Goal: Transaction & Acquisition: Purchase product/service

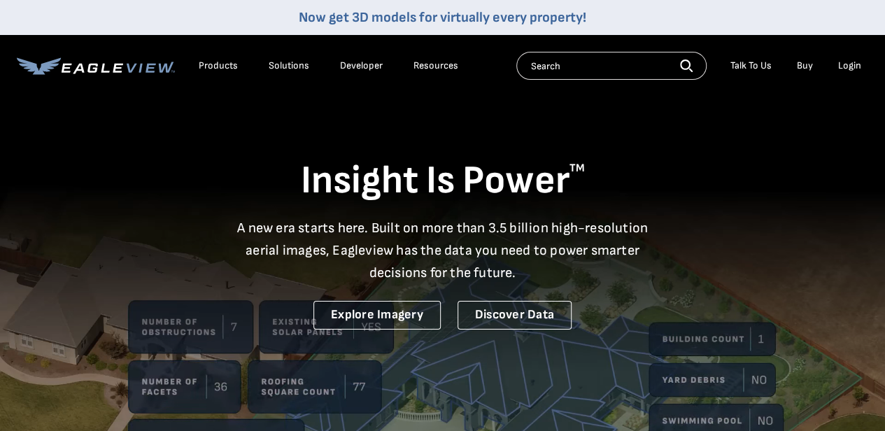
click at [853, 66] on div "Login" at bounding box center [850, 65] width 23 height 13
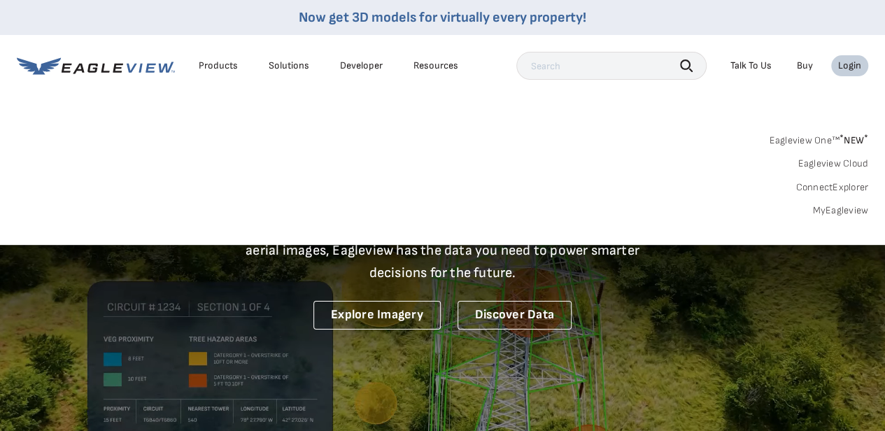
click at [825, 212] on link "MyEagleview" at bounding box center [841, 210] width 56 height 13
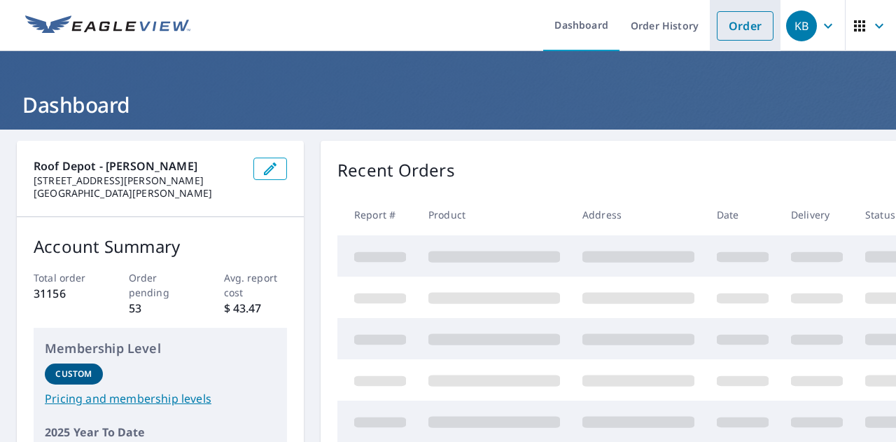
click at [717, 24] on link "Order" at bounding box center [745, 25] width 57 height 29
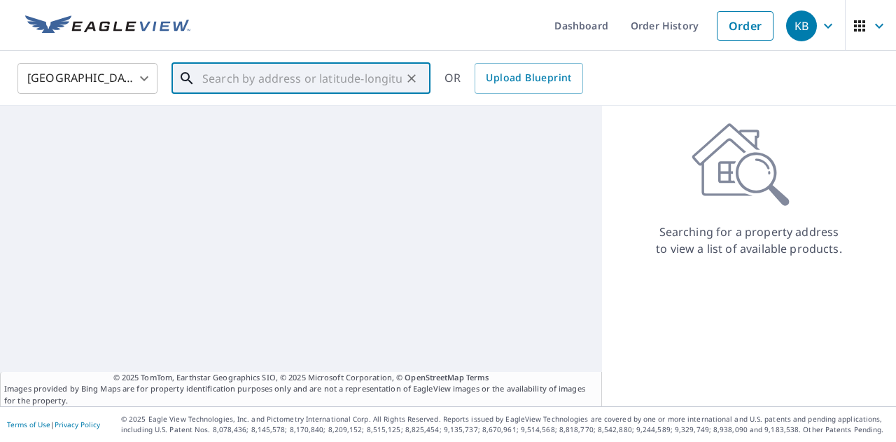
click at [237, 72] on input "text" at bounding box center [301, 78] width 199 height 39
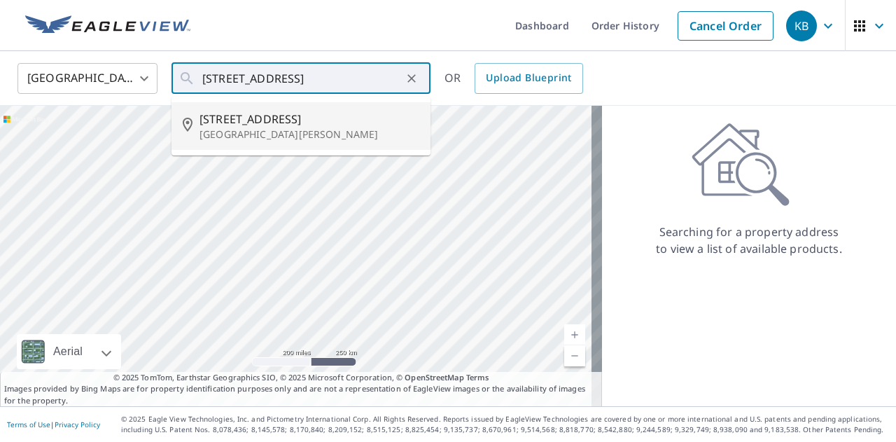
type input "[STREET_ADDRESS][PERSON_NAME]"
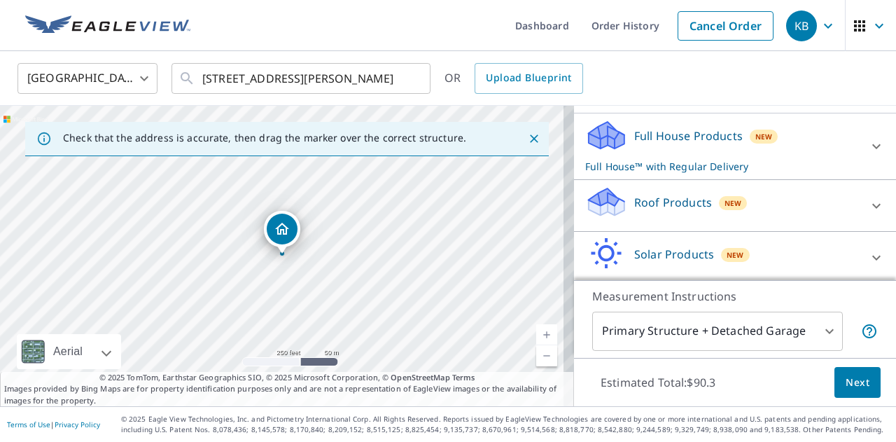
scroll to position [140, 0]
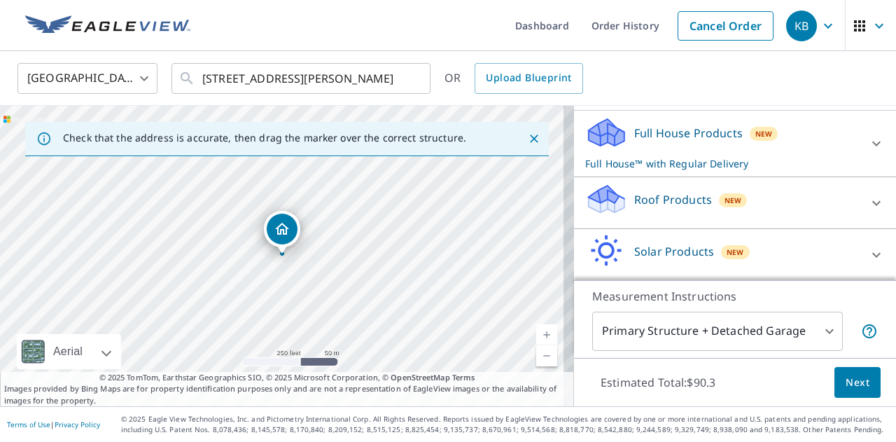
click at [601, 202] on icon at bounding box center [604, 205] width 7 height 13
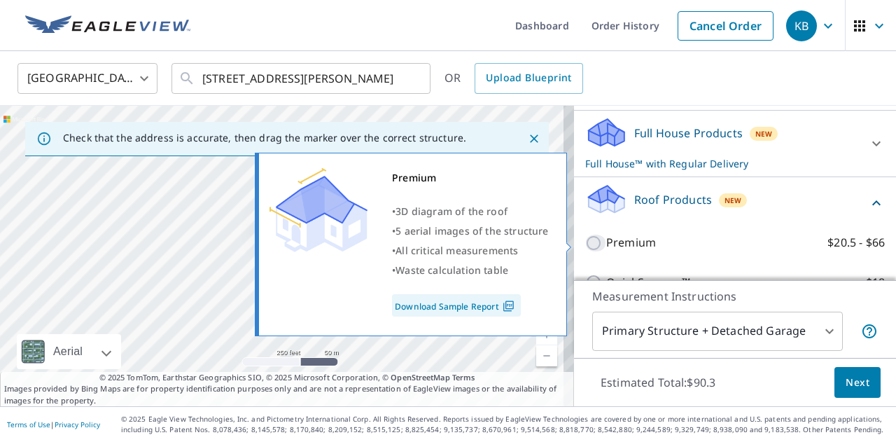
click at [586, 244] on input "Premium $20.5 - $66" at bounding box center [595, 242] width 21 height 17
checkbox input "true"
checkbox input "false"
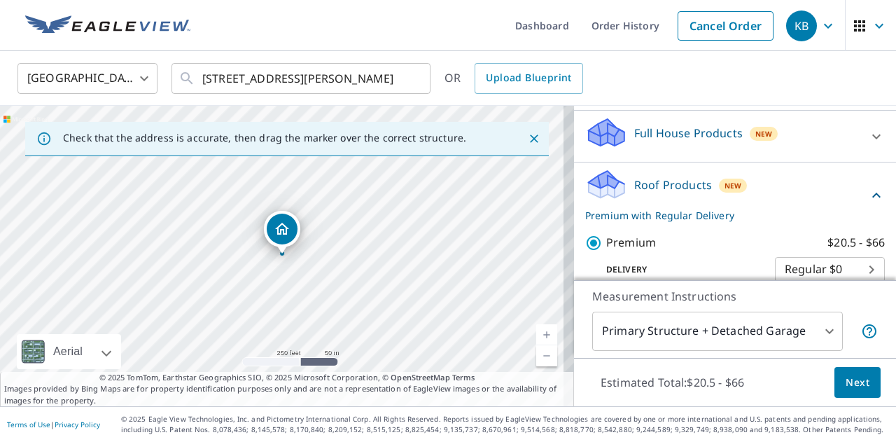
click at [846, 377] on span "Next" at bounding box center [858, 382] width 24 height 17
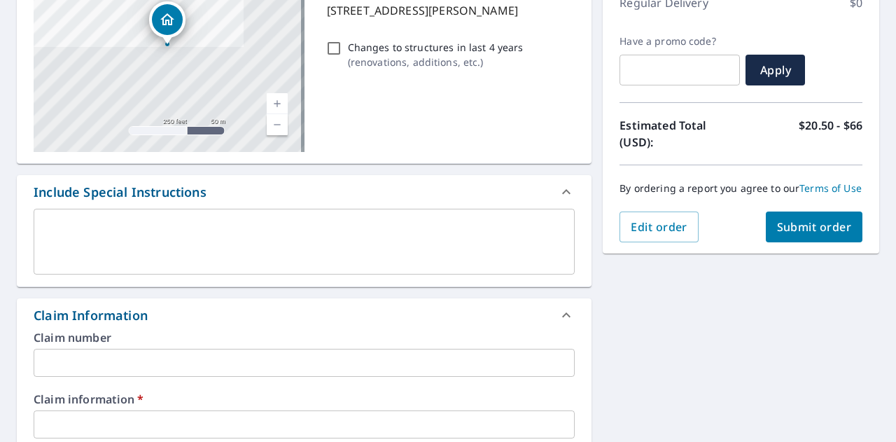
scroll to position [280, 0]
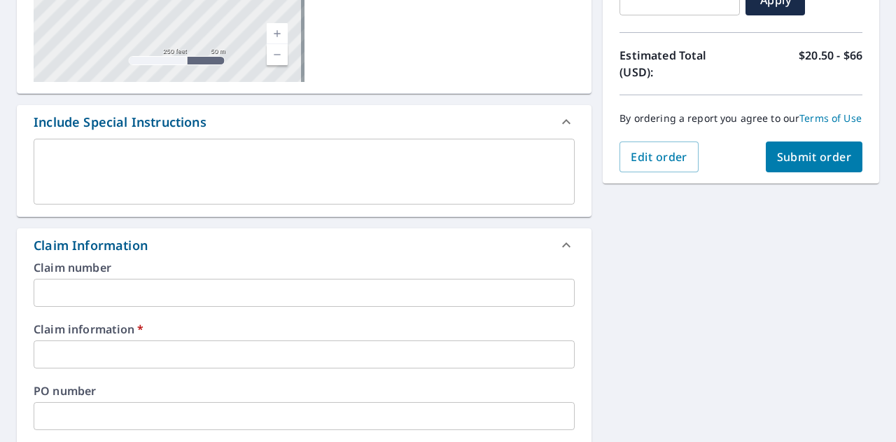
drag, startPoint x: 323, startPoint y: 296, endPoint x: 330, endPoint y: 311, distance: 16.6
click at [323, 296] on input "text" at bounding box center [304, 293] width 541 height 28
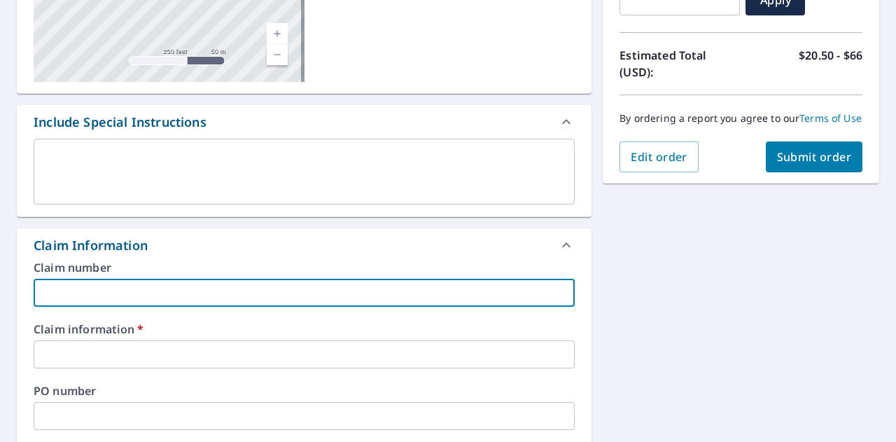
type input "Bastin"
checkbox input "true"
click at [154, 353] on input "text" at bounding box center [304, 354] width 541 height 28
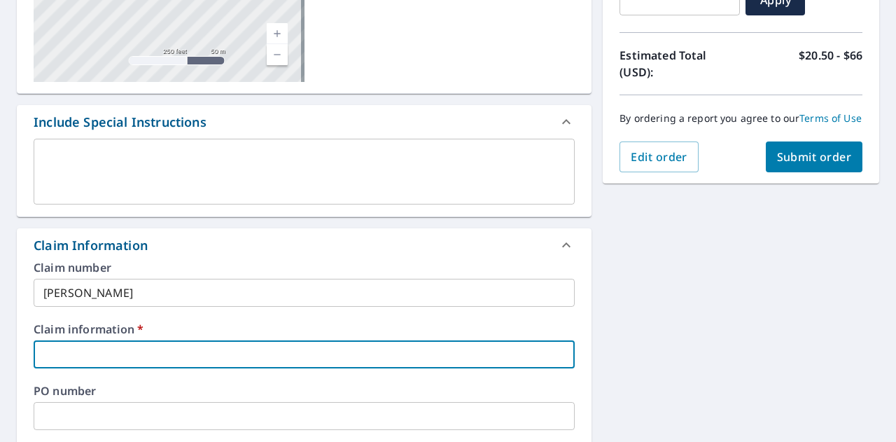
type input "910022"
checkbox input "true"
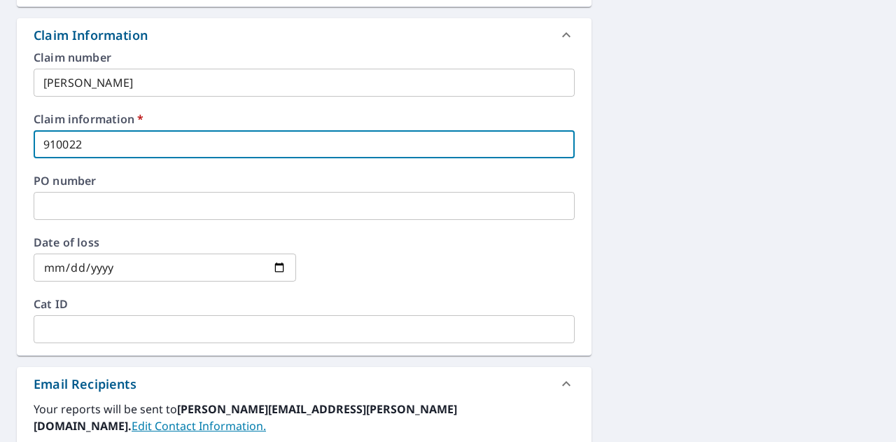
scroll to position [770, 0]
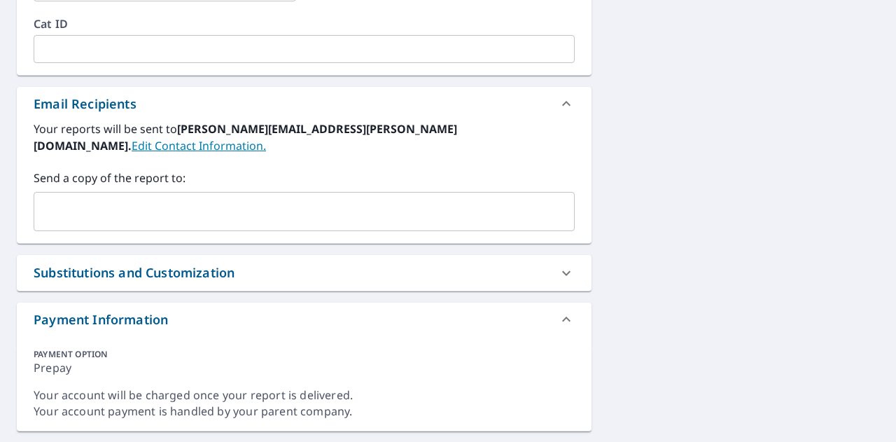
click at [199, 198] on input "text" at bounding box center [293, 211] width 507 height 27
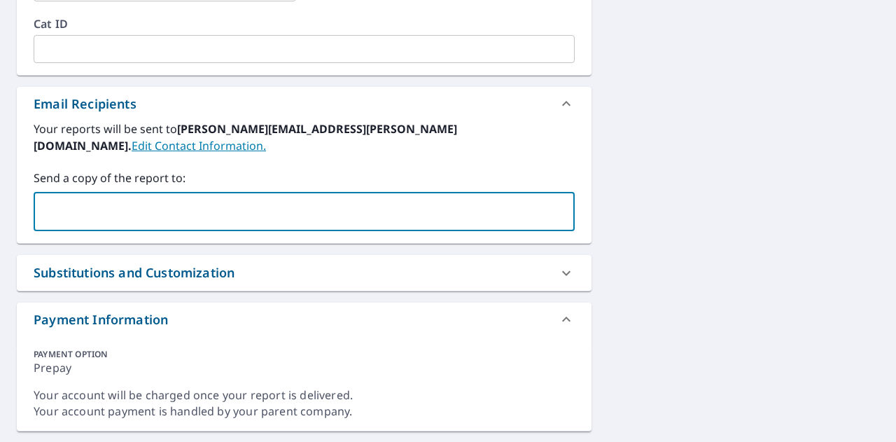
paste input "bastinroofing@gmail.com"
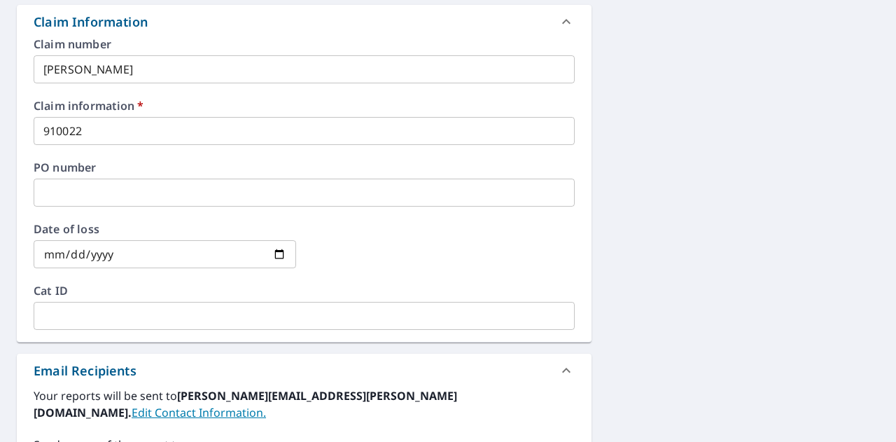
scroll to position [297, 0]
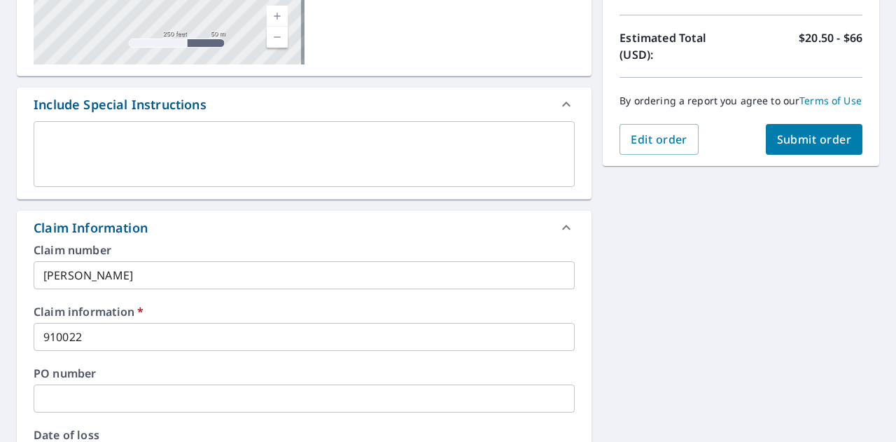
type input "bastinroofing@gmail.com"
click at [820, 141] on button "Submit order" at bounding box center [814, 139] width 97 height 31
checkbox input "true"
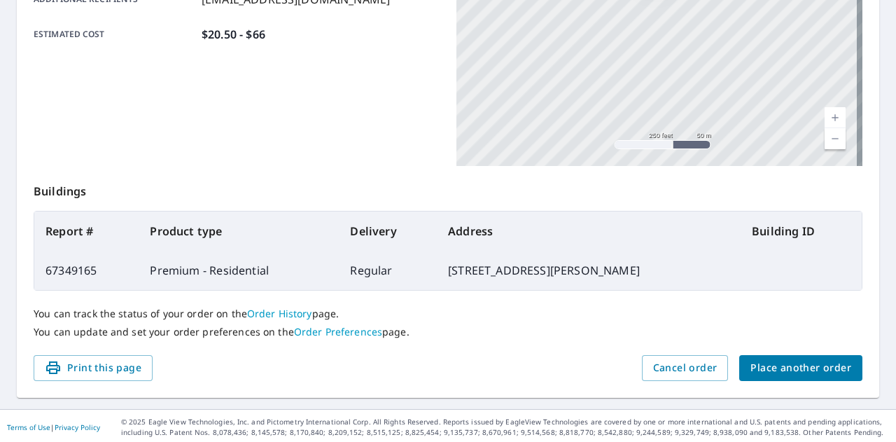
scroll to position [381, 0]
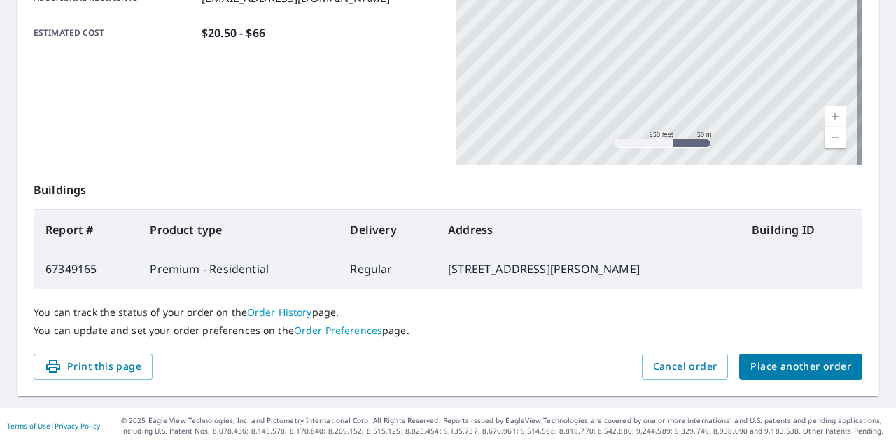
click at [778, 356] on button "Place another order" at bounding box center [800, 366] width 123 height 26
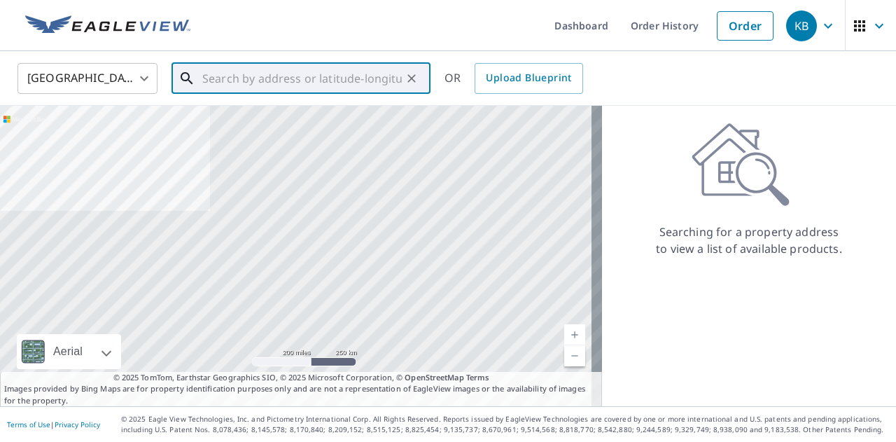
click at [298, 71] on input "text" at bounding box center [301, 78] width 199 height 39
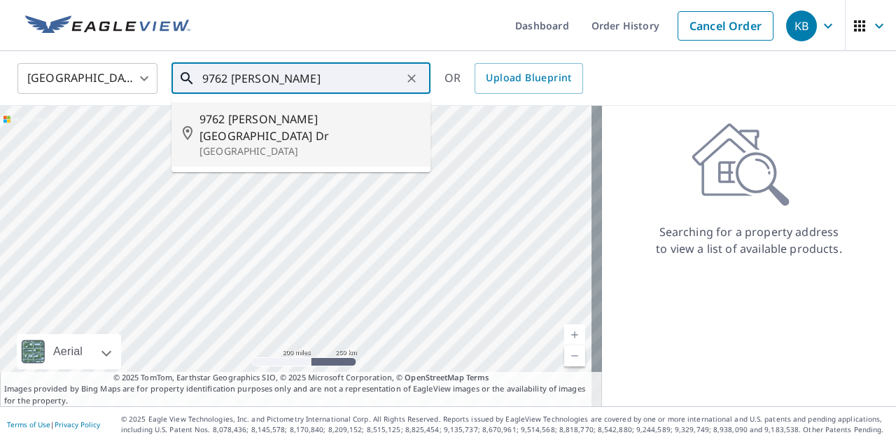
click at [304, 115] on span "9762 Tesson Creek Estates Dr" at bounding box center [309, 128] width 220 height 34
type input "9762 Tesson Creek Estates Dr Saint Louis, MO 63123"
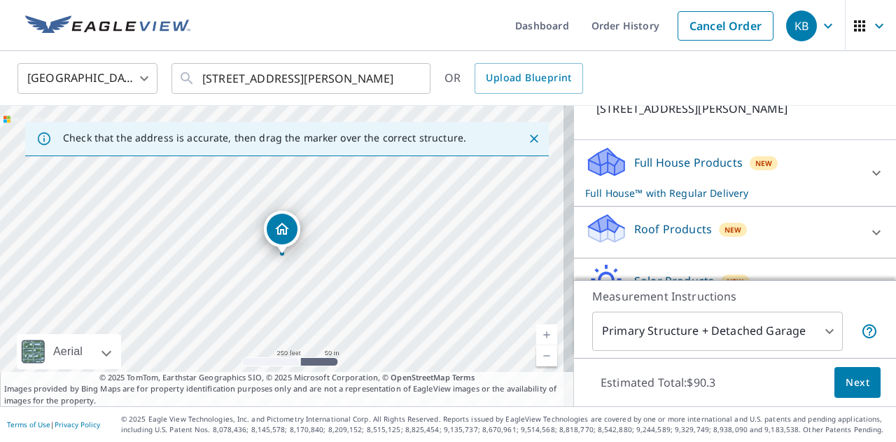
scroll to position [140, 0]
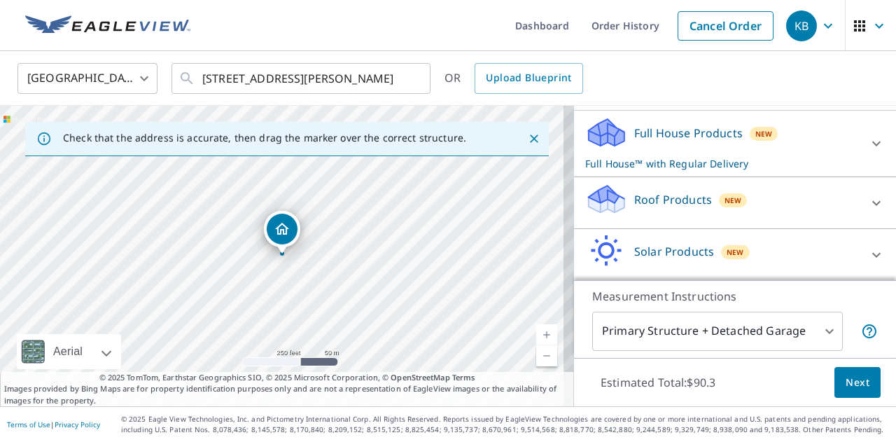
click at [612, 203] on icon at bounding box center [607, 193] width 36 height 17
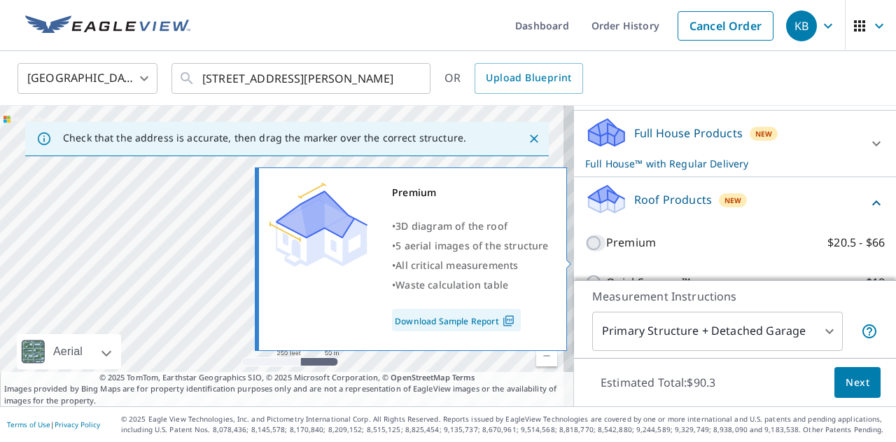
click at [585, 251] on input "Premium $20.5 - $66" at bounding box center [595, 242] width 21 height 17
checkbox input "true"
checkbox input "false"
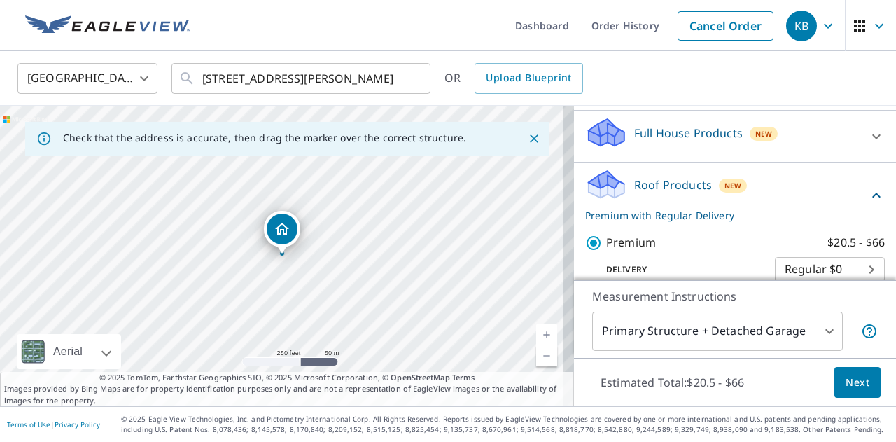
click at [851, 386] on span "Next" at bounding box center [858, 382] width 24 height 17
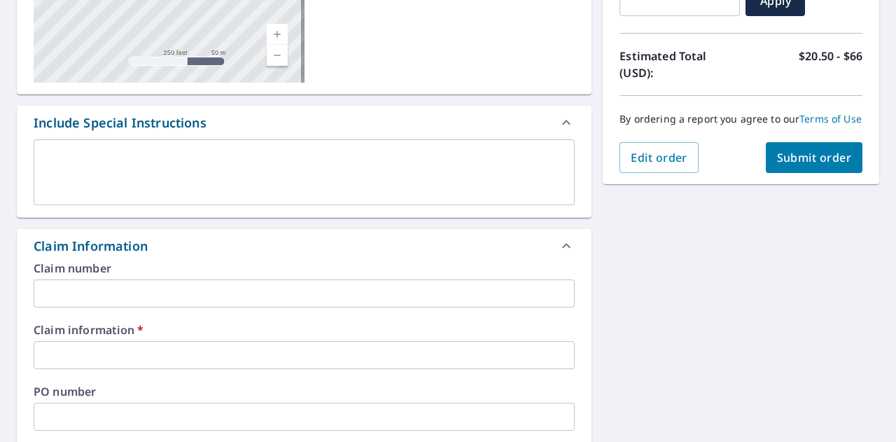
scroll to position [280, 0]
click at [305, 292] on input "text" at bounding box center [304, 293] width 541 height 28
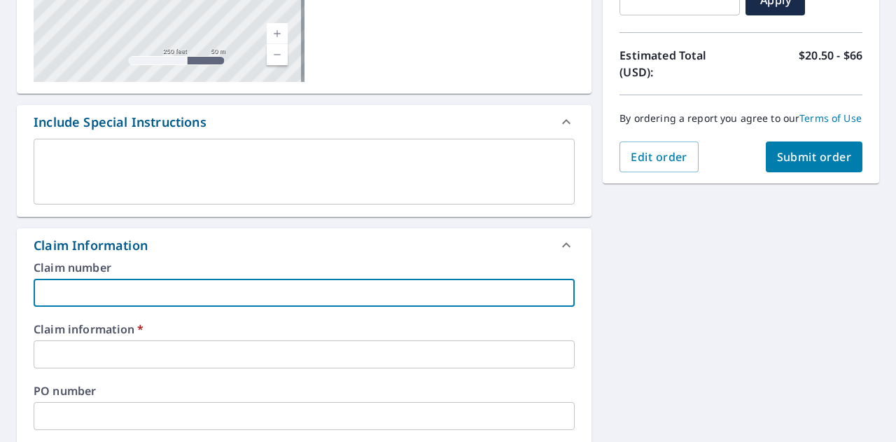
type input "Bastin"
checkbox input "true"
click at [146, 351] on input "text" at bounding box center [304, 354] width 541 height 28
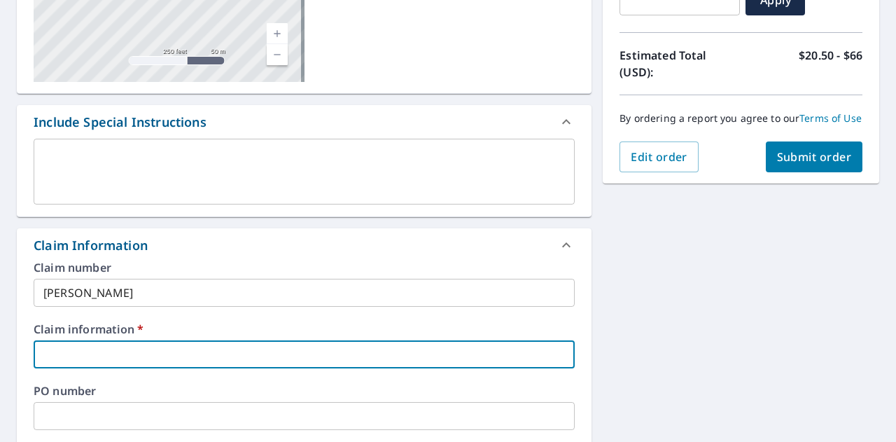
type input "910022"
checkbox input "true"
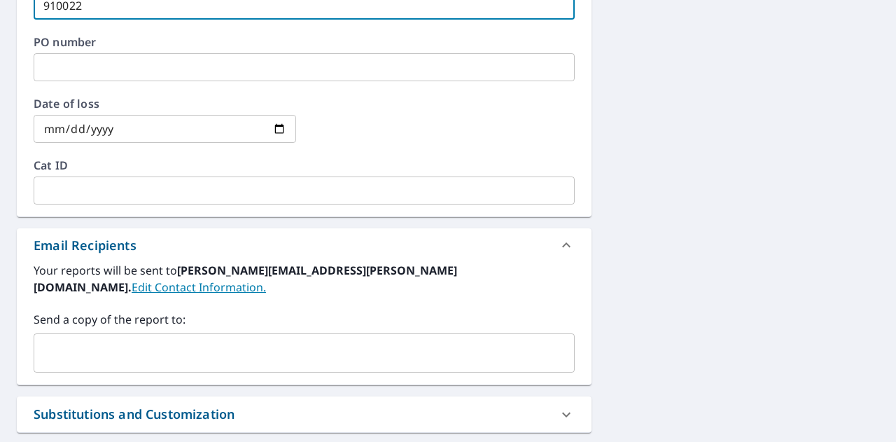
scroll to position [630, 0]
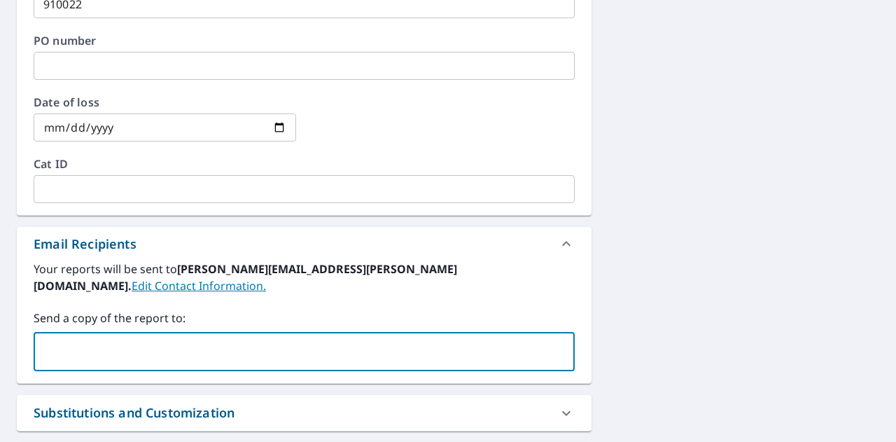
click at [145, 345] on input "text" at bounding box center [293, 351] width 507 height 27
paste input "bastinroofing@gmail.com"
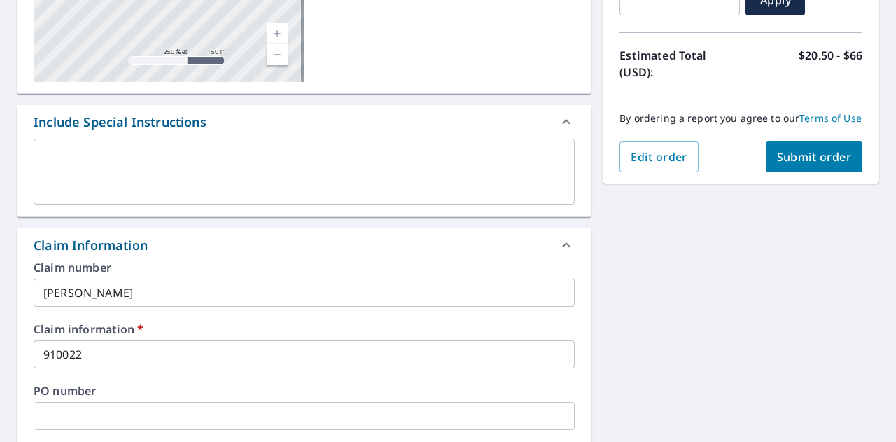
type input "bastinroofing@gmail.com"
click at [778, 164] on span "Submit order" at bounding box center [814, 156] width 75 height 15
checkbox input "true"
